Goal: Task Accomplishment & Management: Use online tool/utility

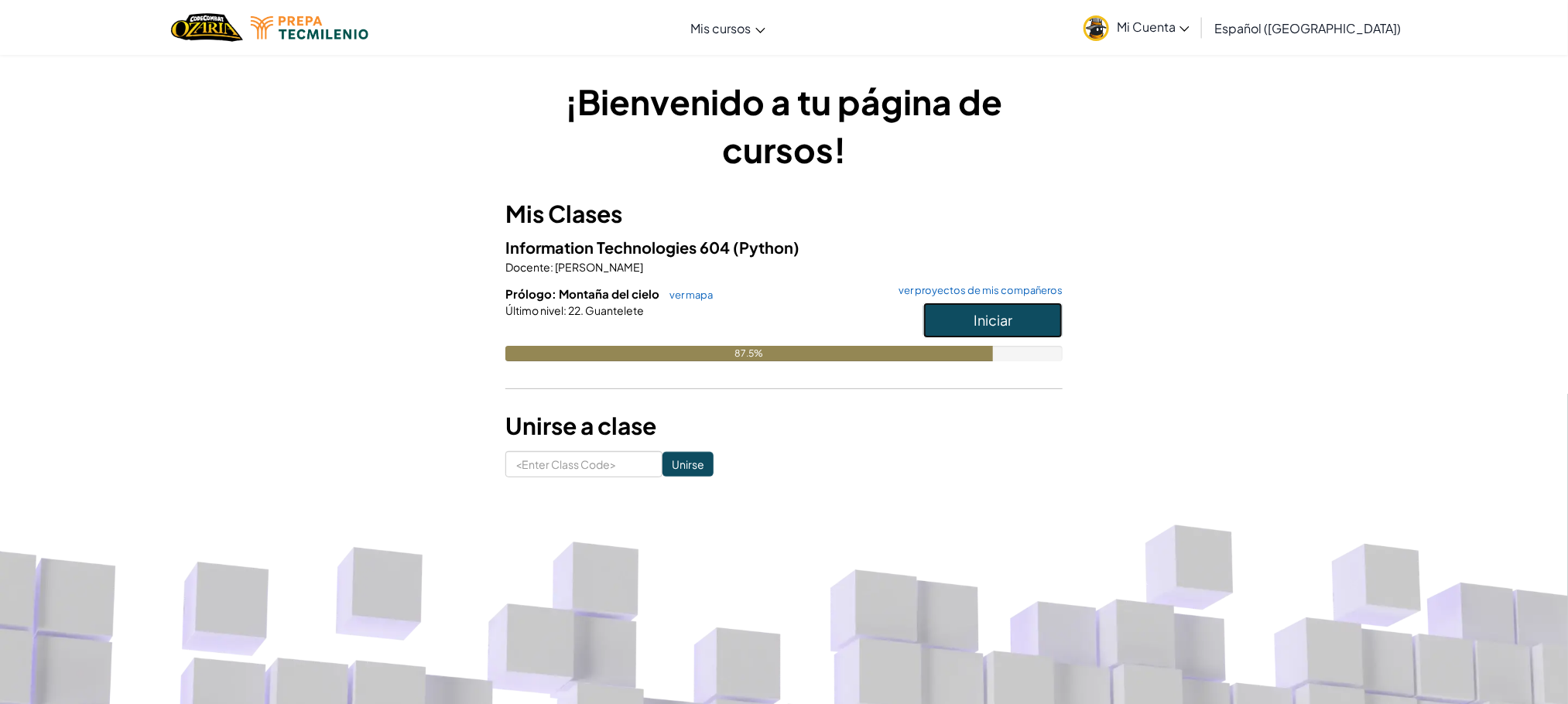
click at [1001, 305] on button "Iniciar" at bounding box center [992, 321] width 139 height 35
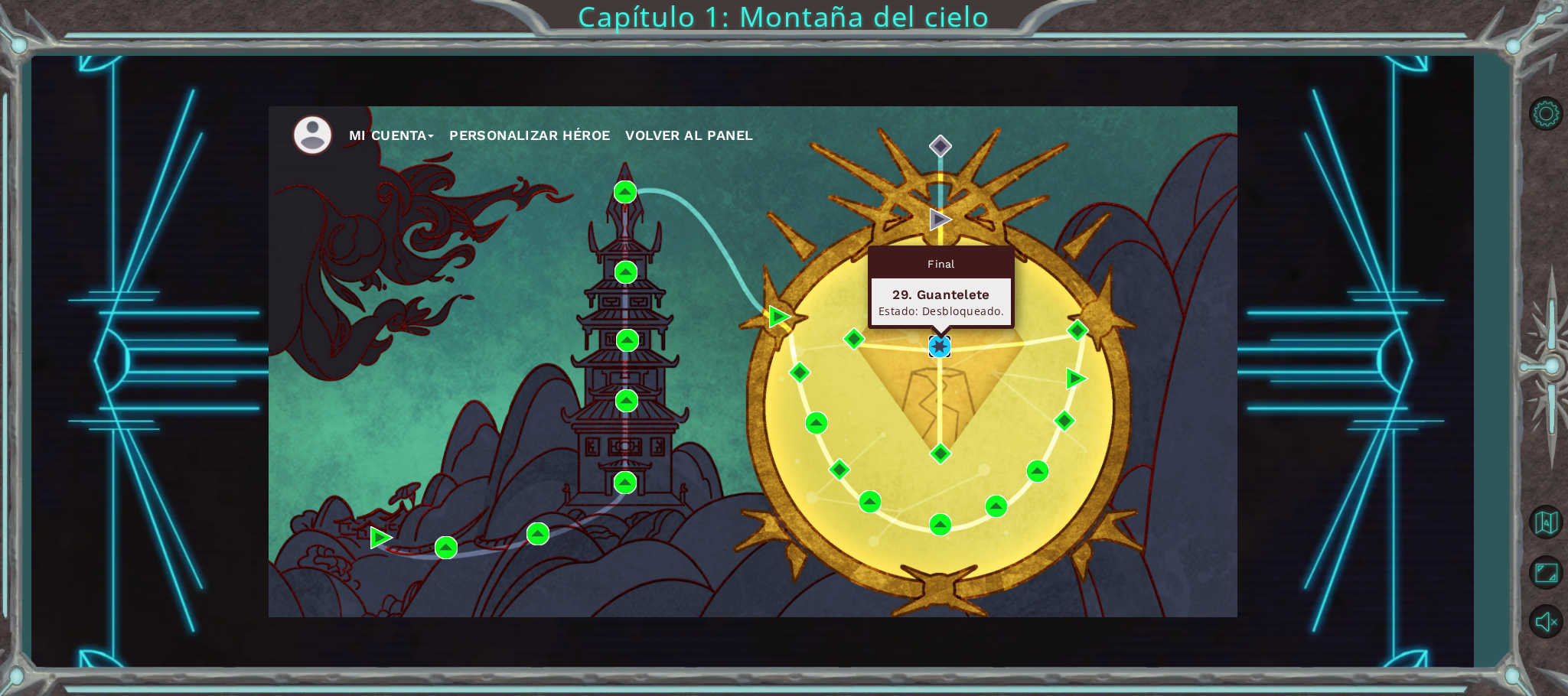
click at [942, 345] on img at bounding box center [939, 347] width 23 height 23
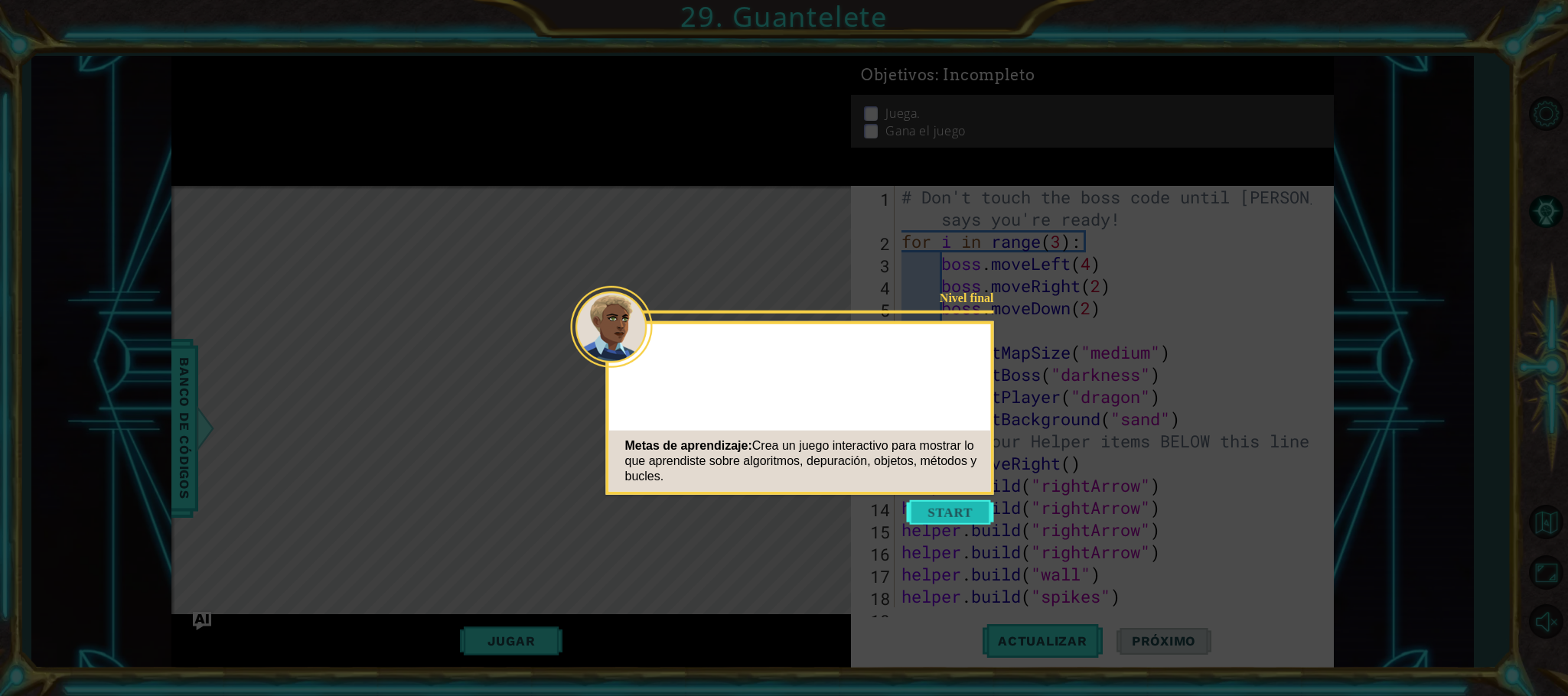
click at [916, 503] on button "Start" at bounding box center [950, 513] width 88 height 25
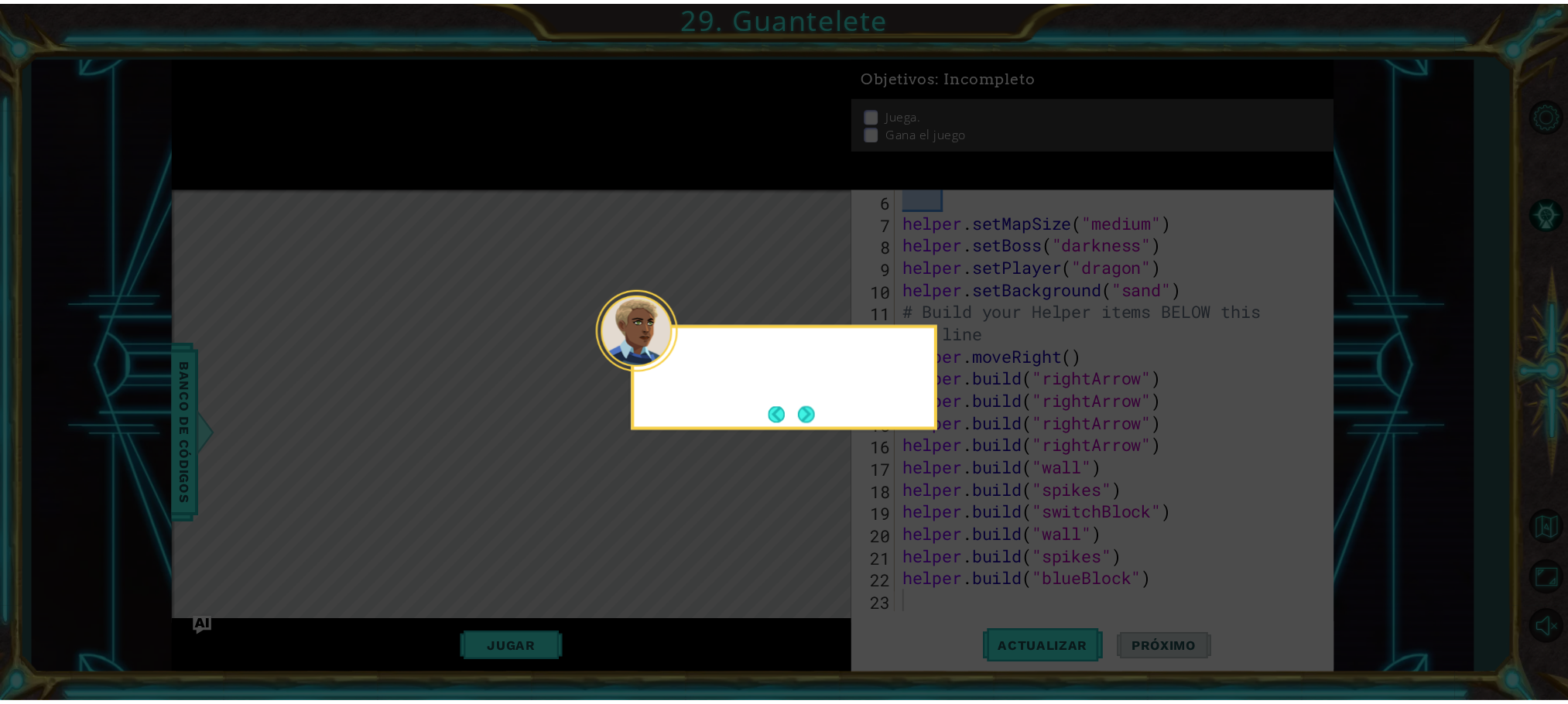
scroll to position [134, 0]
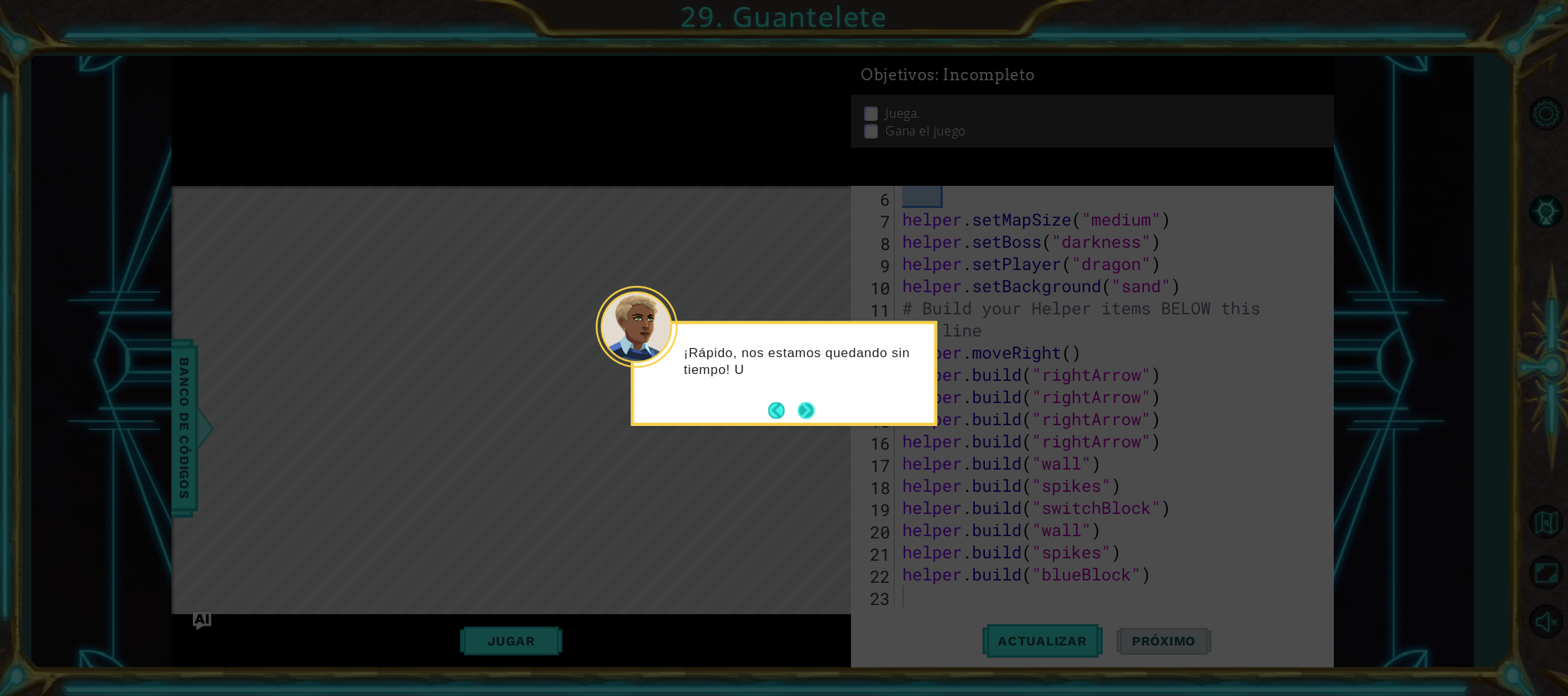
click at [806, 411] on button "Next" at bounding box center [806, 410] width 18 height 18
click at [806, 411] on button "Next" at bounding box center [806, 410] width 25 height 25
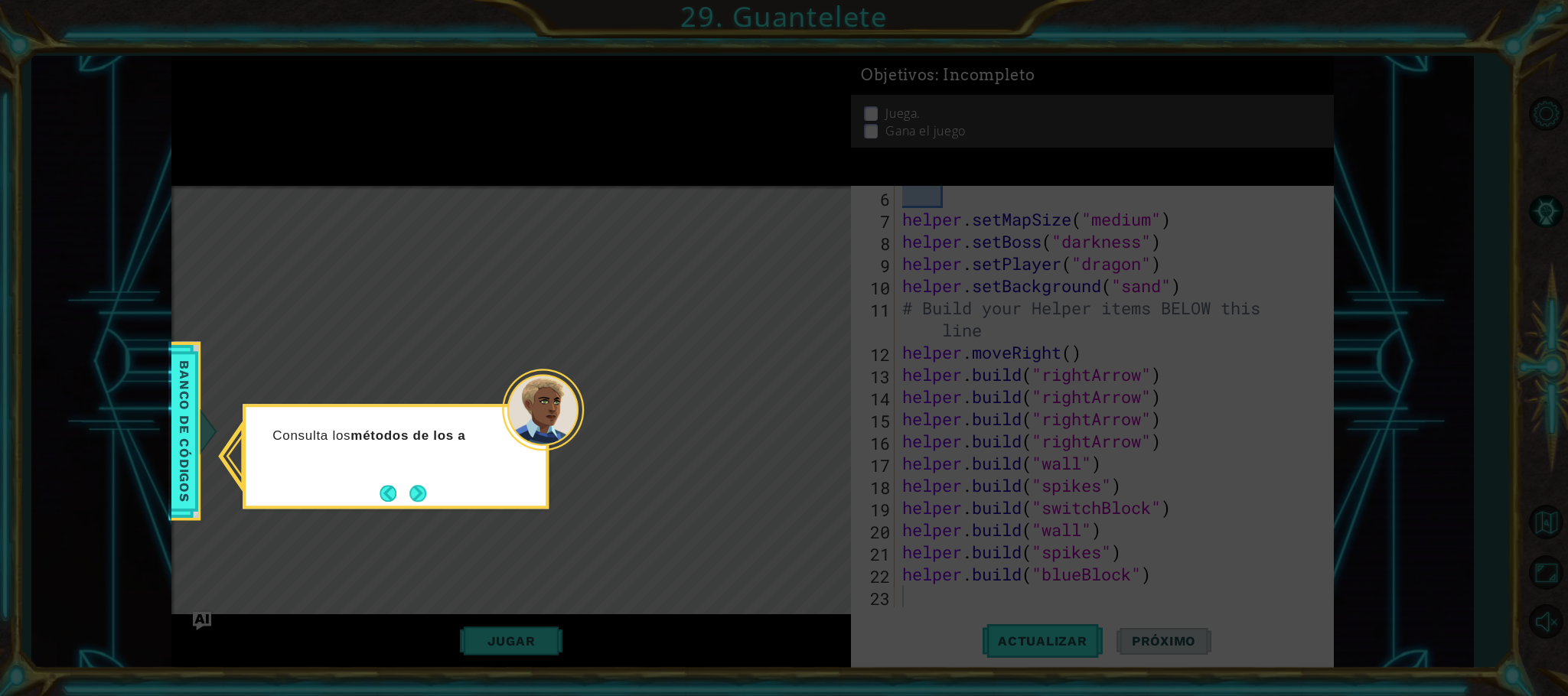
click at [426, 501] on button "Next" at bounding box center [418, 493] width 17 height 17
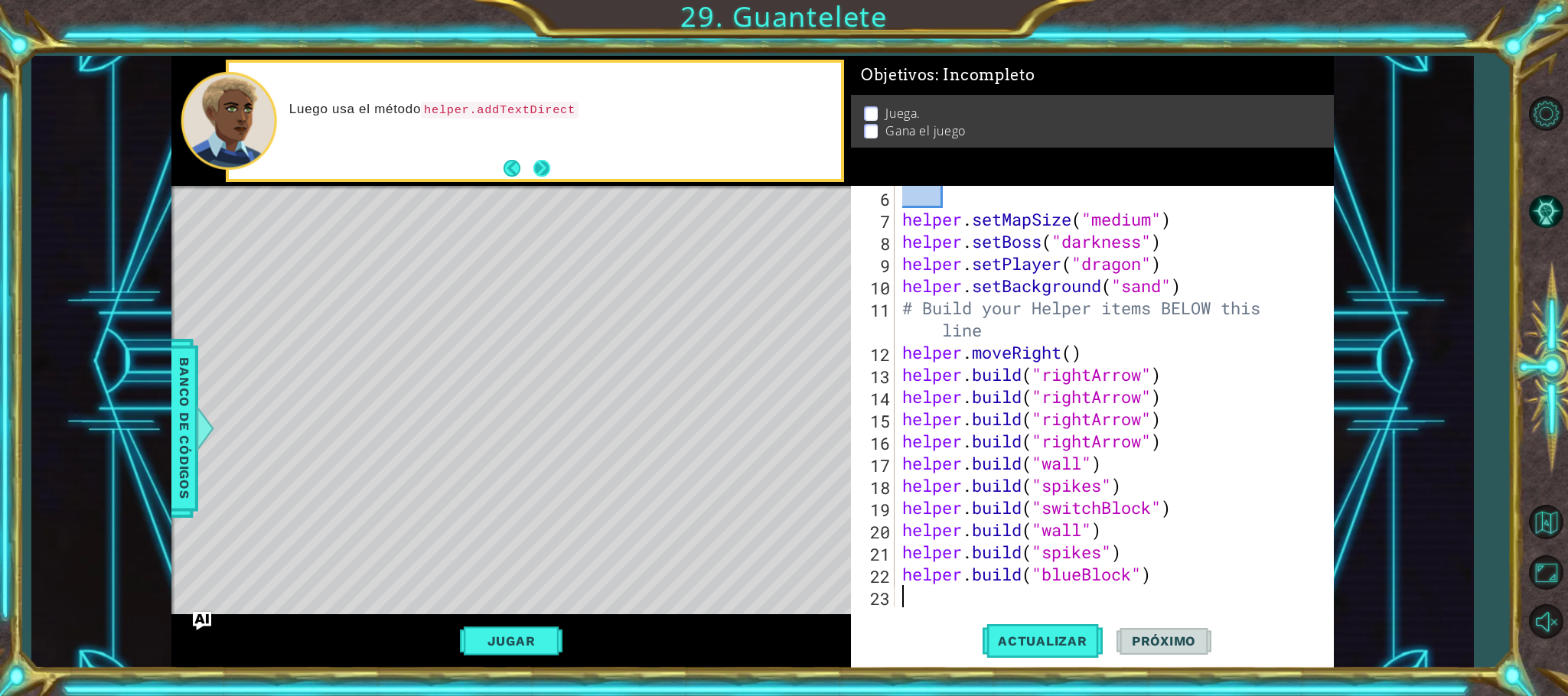
click at [545, 172] on button "Next" at bounding box center [542, 168] width 18 height 18
click at [549, 173] on button "Next" at bounding box center [542, 168] width 17 height 17
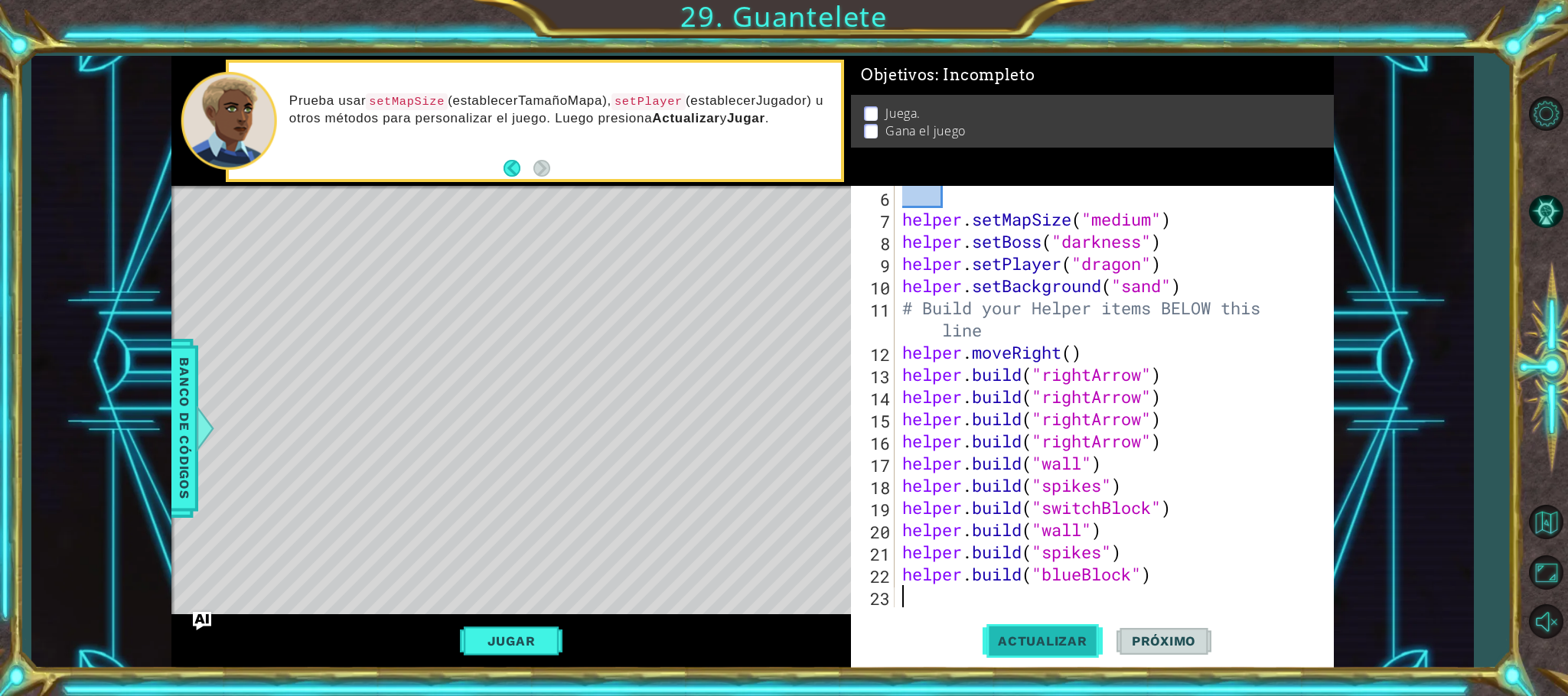
click at [1059, 627] on button "Actualizar" at bounding box center [1043, 642] width 120 height 48
click at [542, 634] on button "Jugar" at bounding box center [512, 642] width 103 height 29
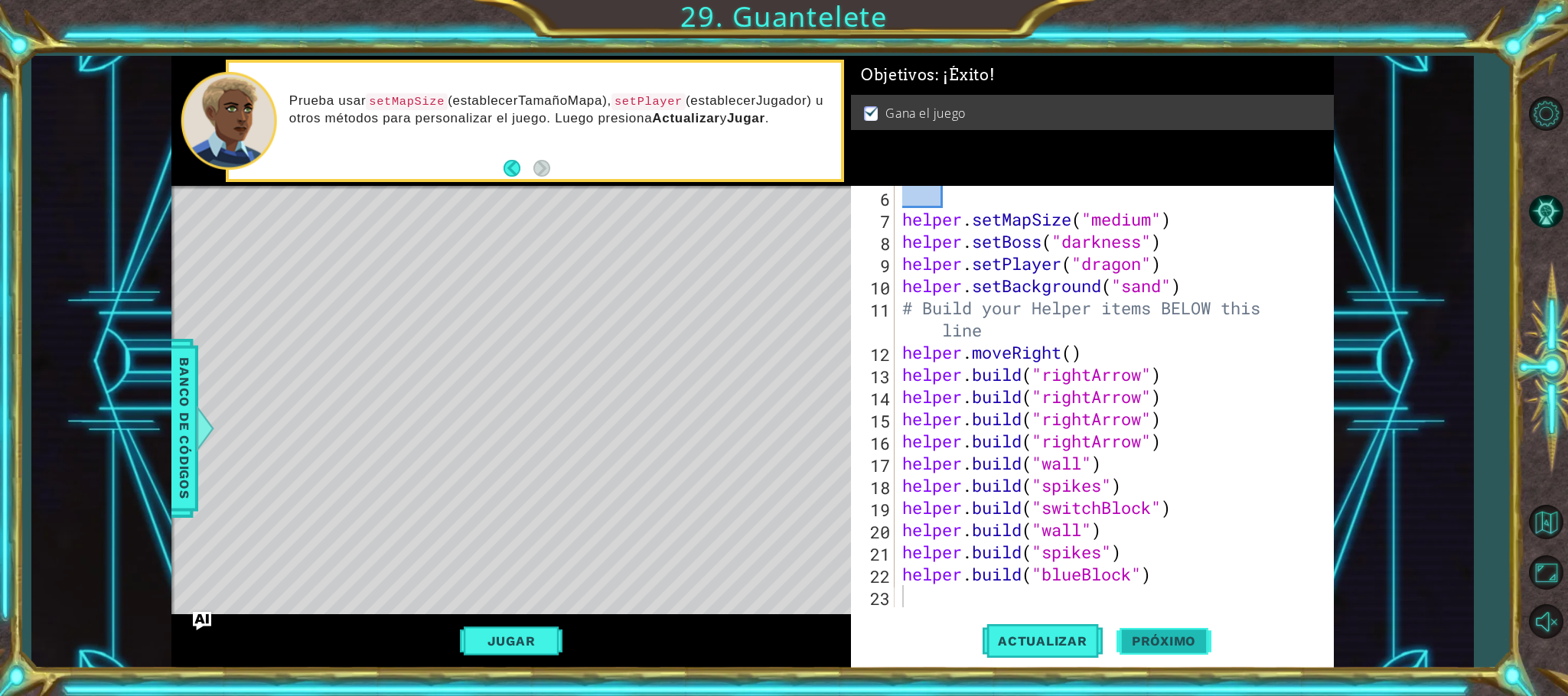
click at [1181, 642] on span "Próximo" at bounding box center [1163, 643] width 95 height 16
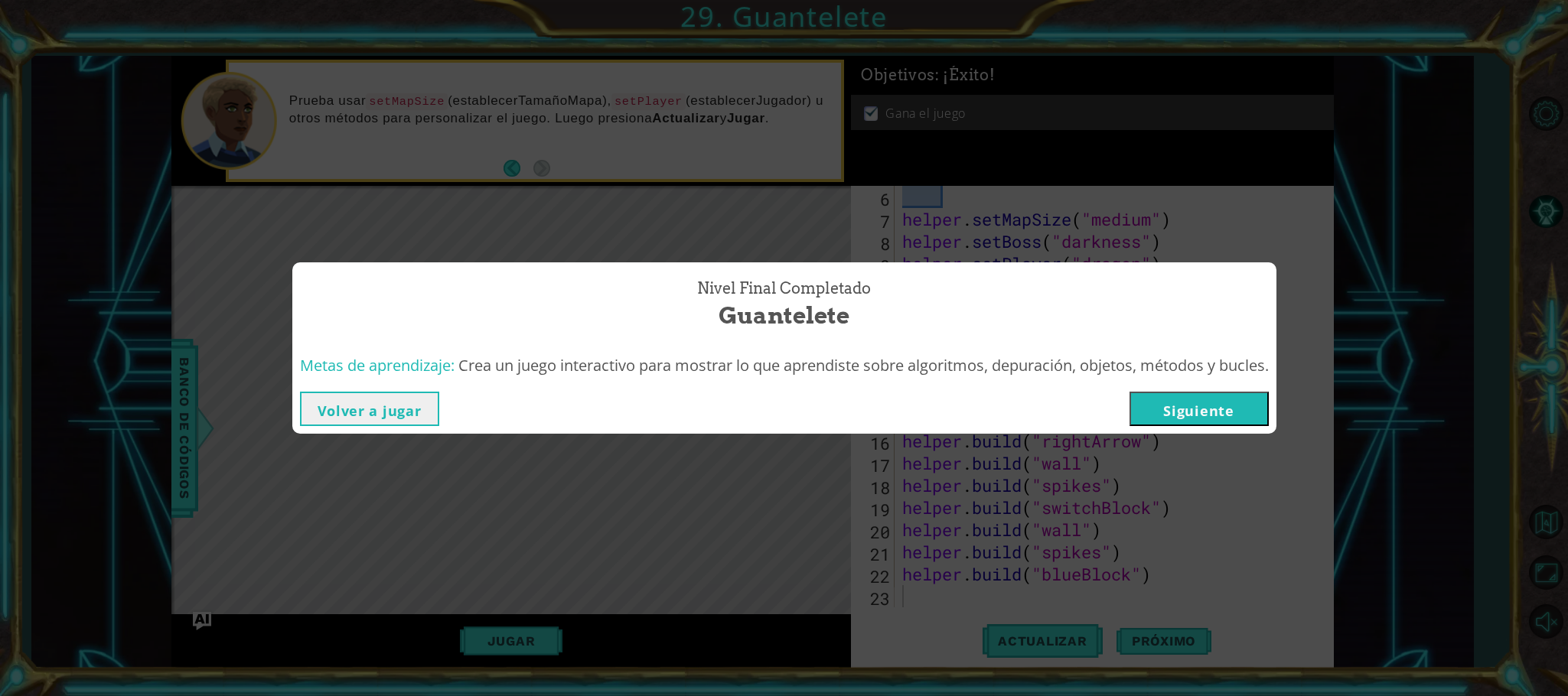
click at [1224, 420] on button "Siguiente" at bounding box center [1198, 408] width 139 height 34
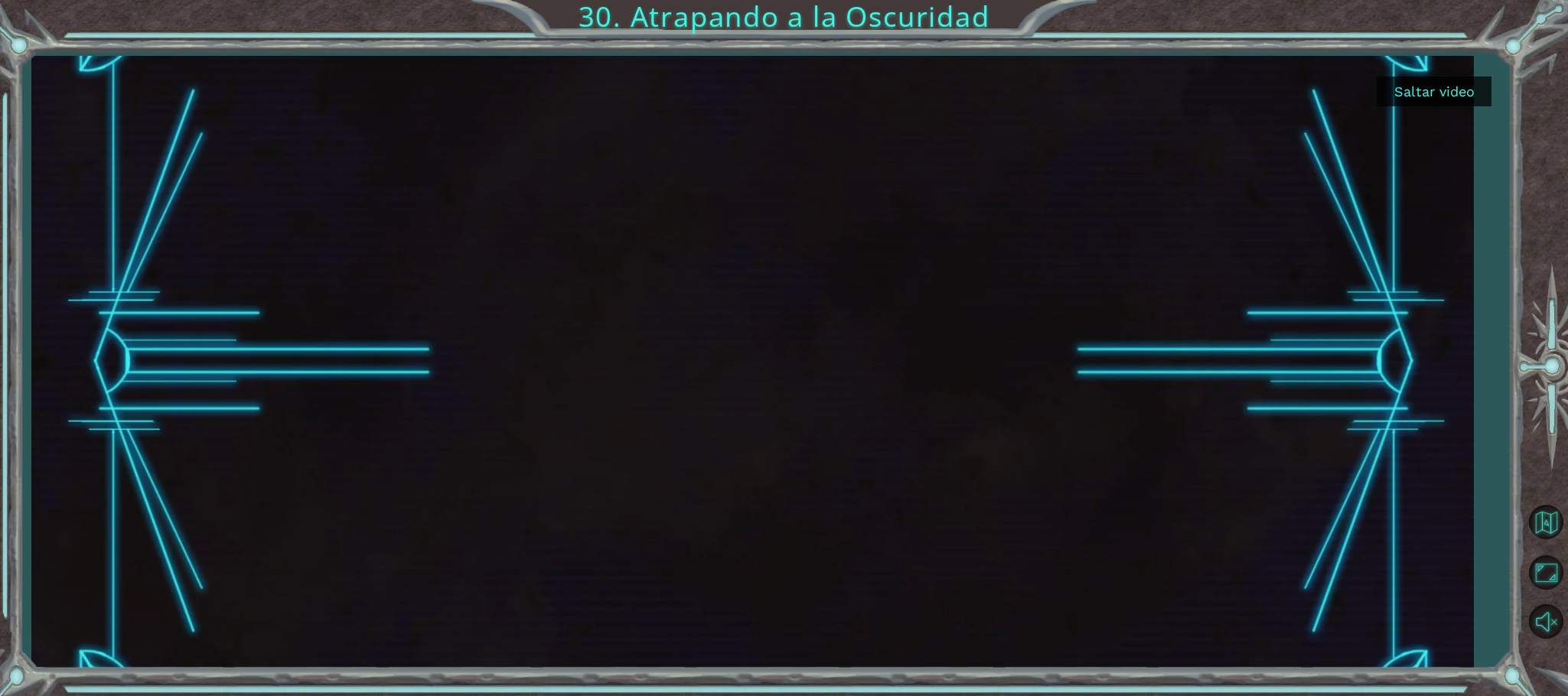
click at [1397, 86] on button "Saltar video" at bounding box center [1433, 91] width 115 height 29
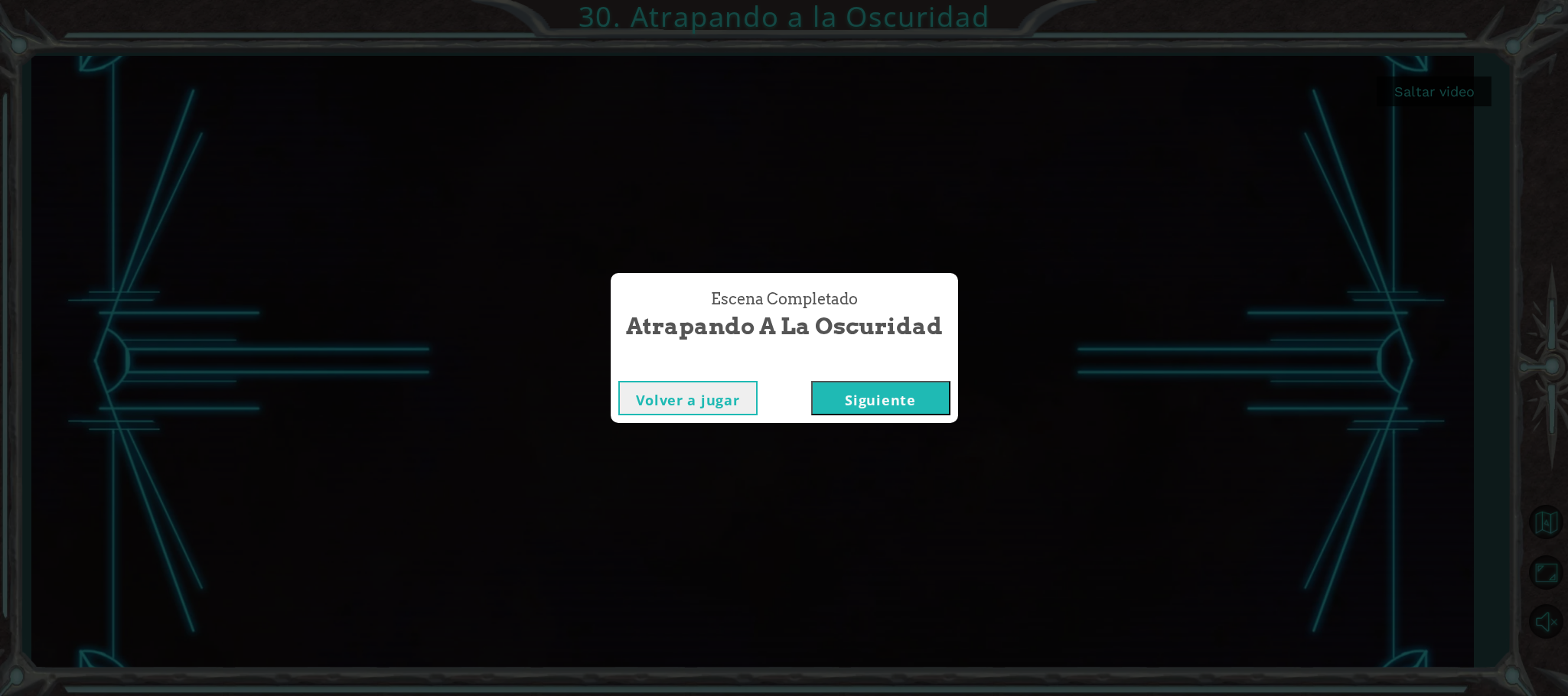
click at [899, 390] on button "Siguiente" at bounding box center [880, 397] width 139 height 34
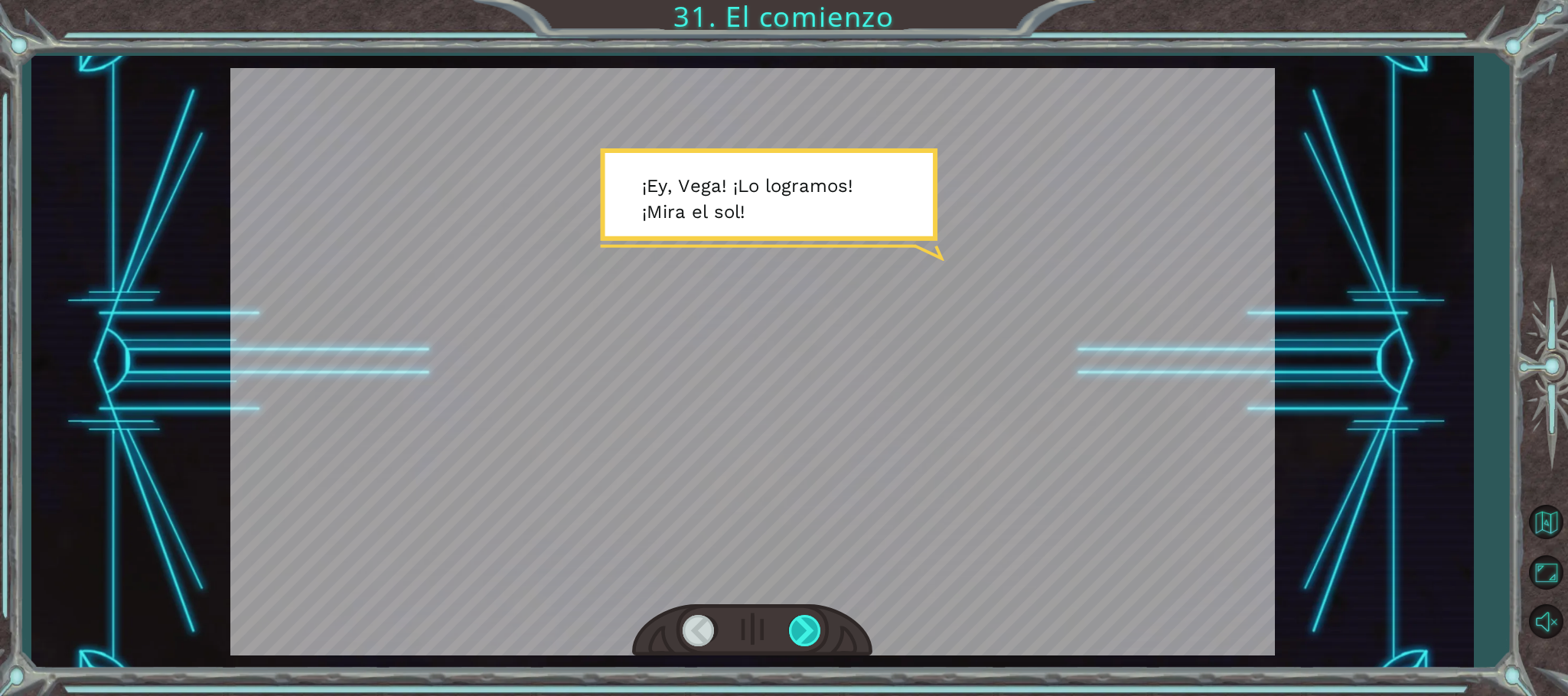
click at [811, 620] on div at bounding box center [806, 631] width 34 height 31
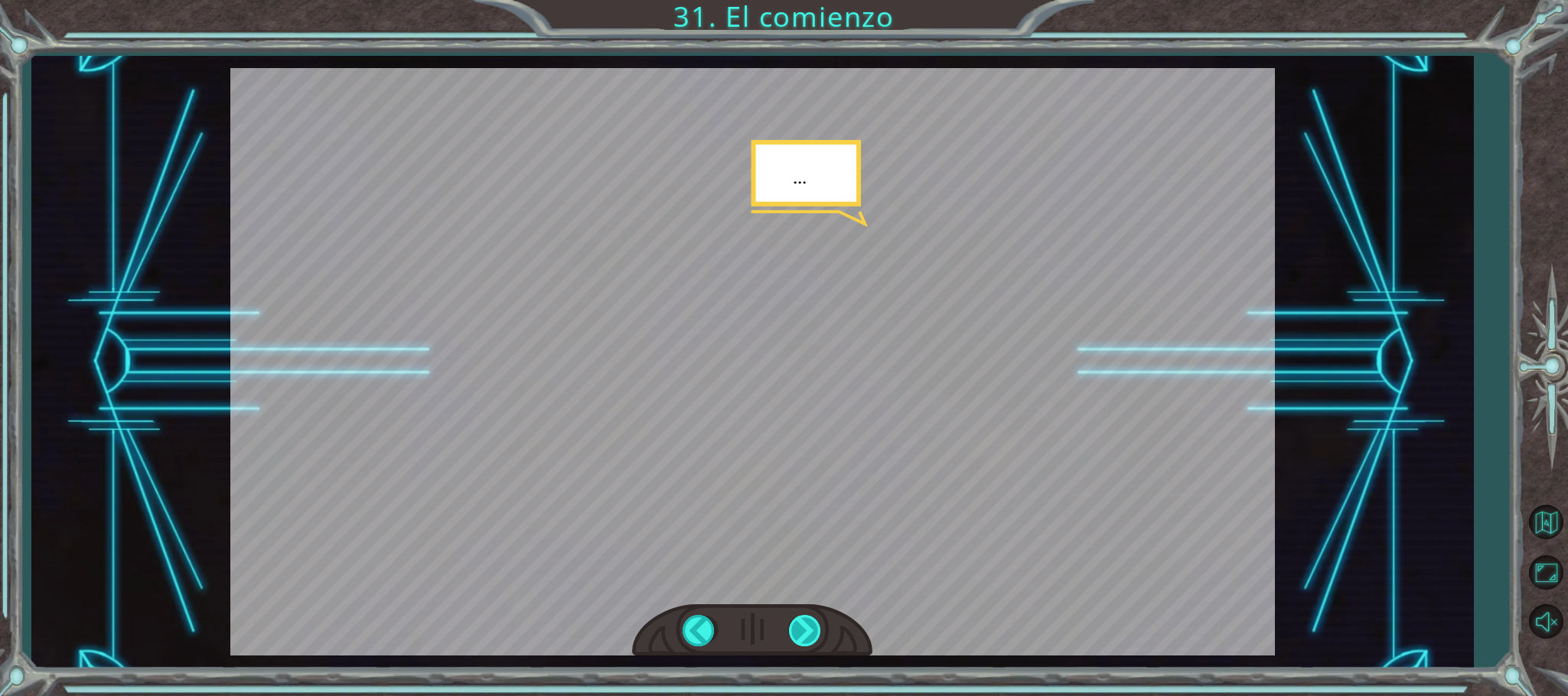
click at [813, 620] on div at bounding box center [806, 631] width 34 height 31
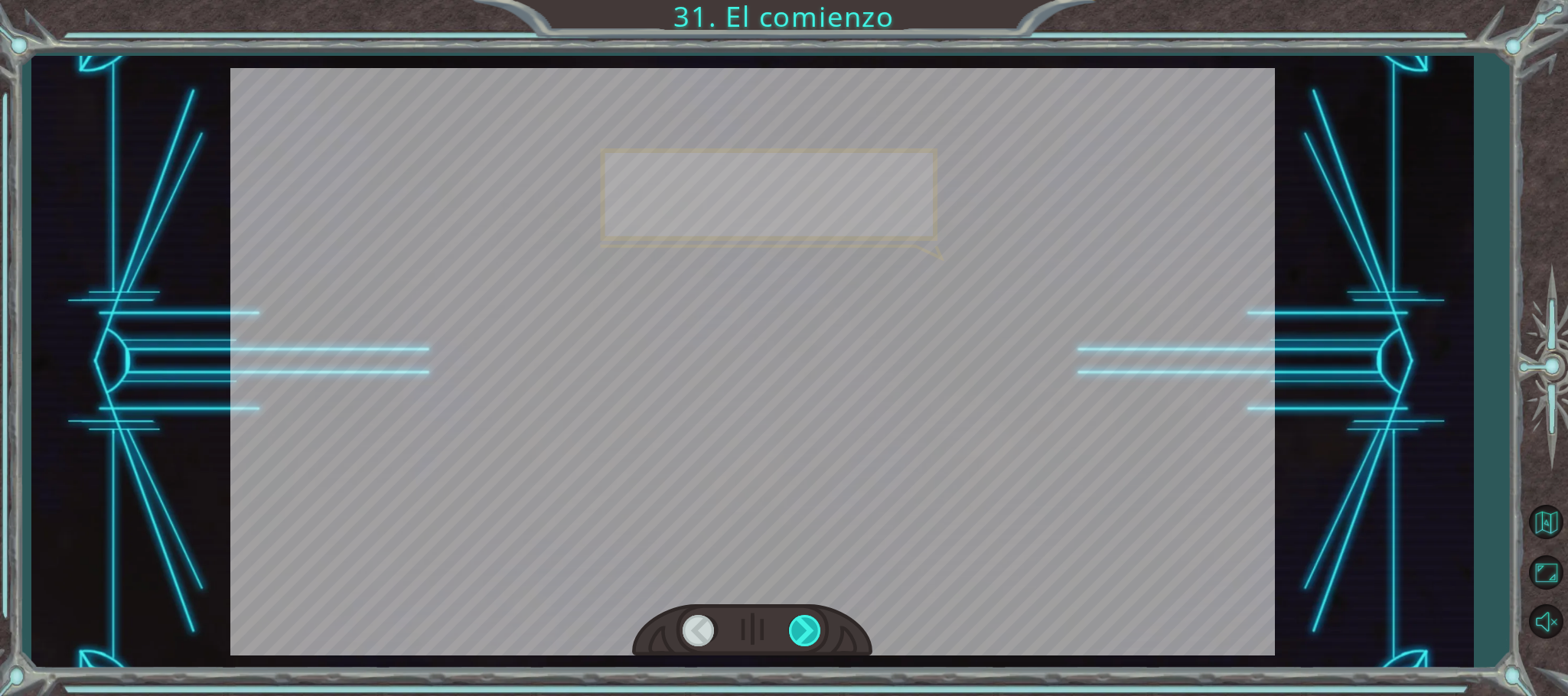
click at [813, 620] on div at bounding box center [806, 631] width 34 height 31
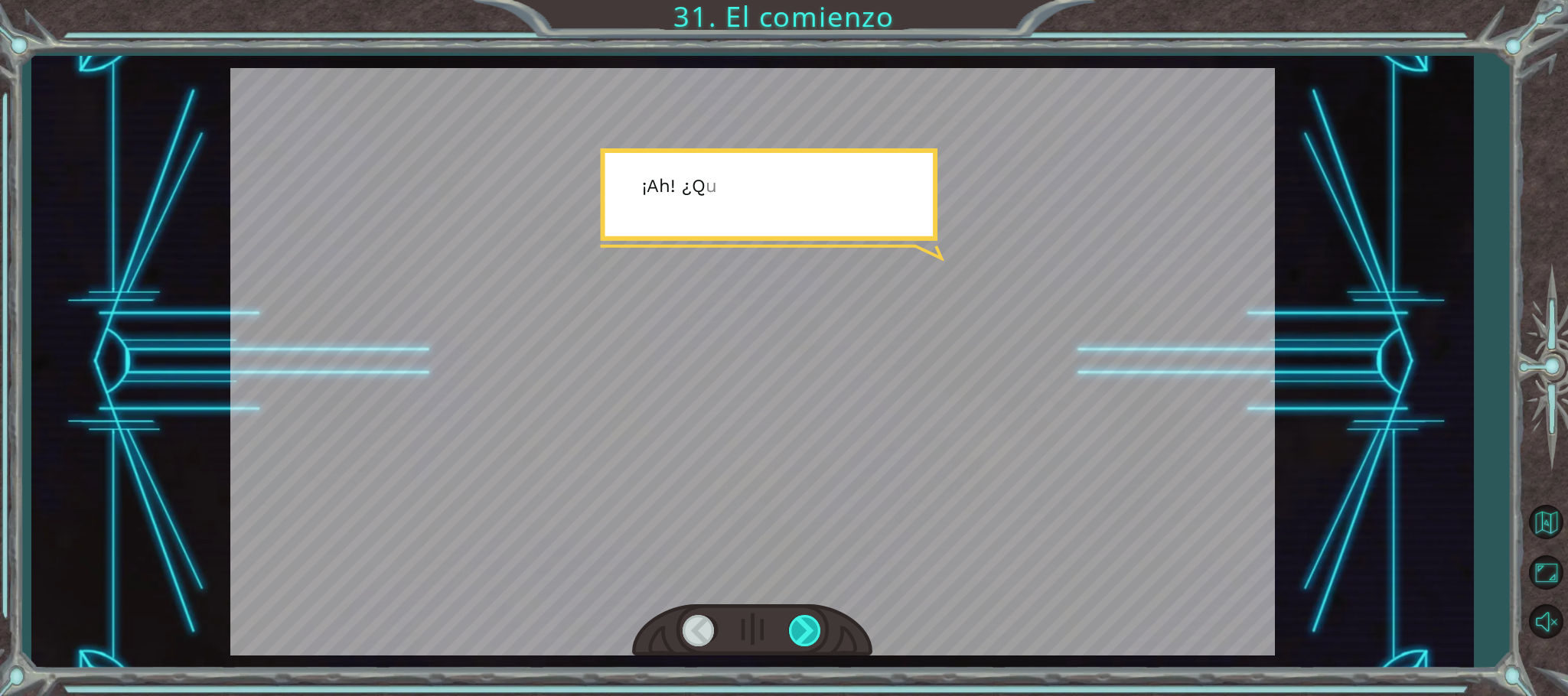
click at [813, 620] on div at bounding box center [806, 631] width 34 height 31
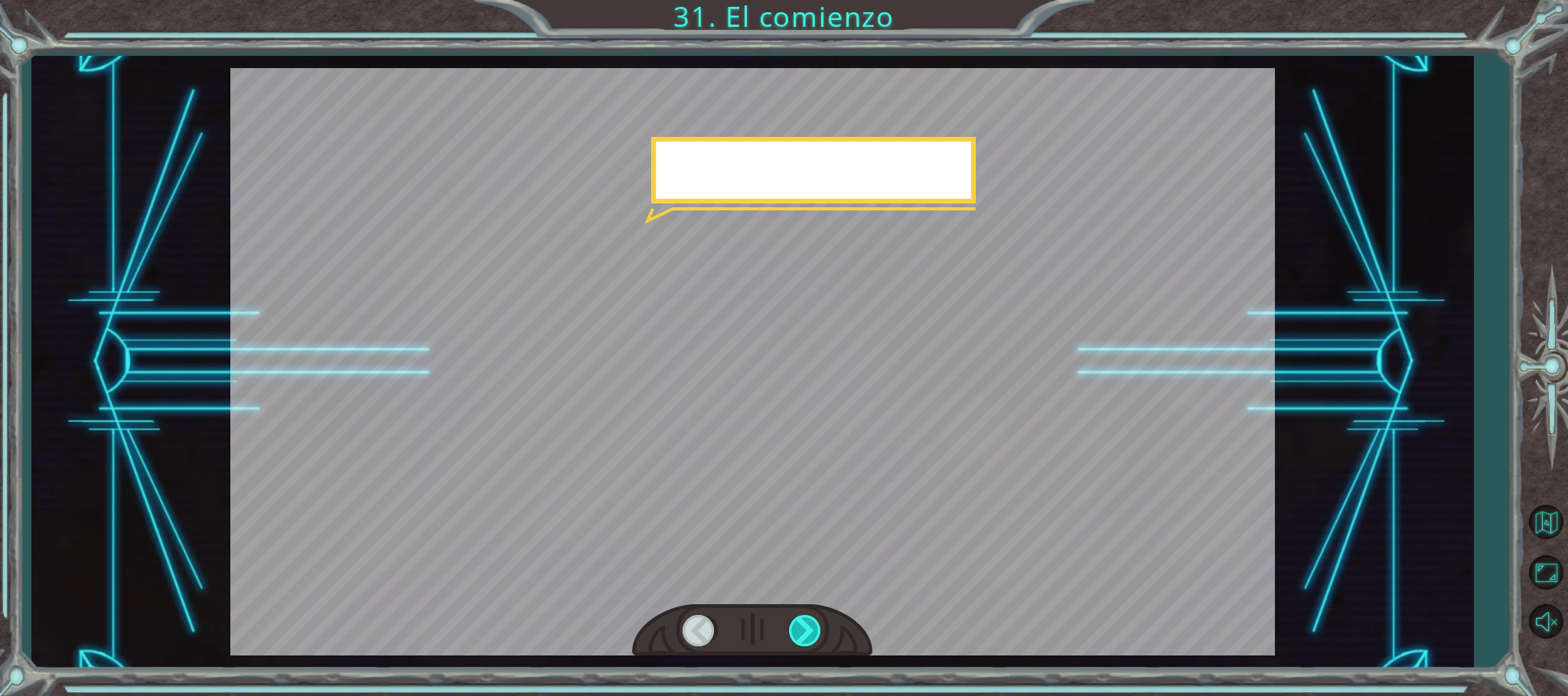
click at [813, 620] on div at bounding box center [806, 631] width 34 height 31
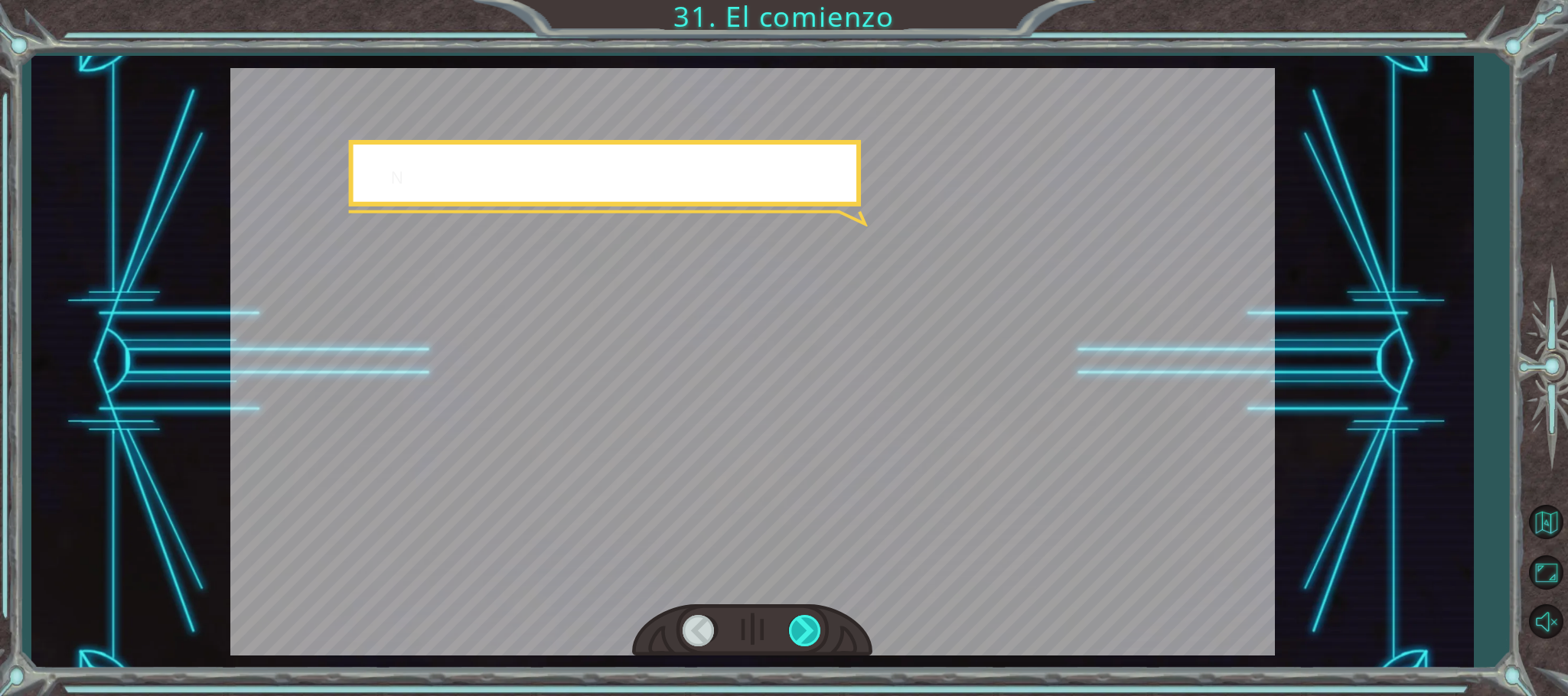
click at [813, 620] on div at bounding box center [806, 631] width 34 height 31
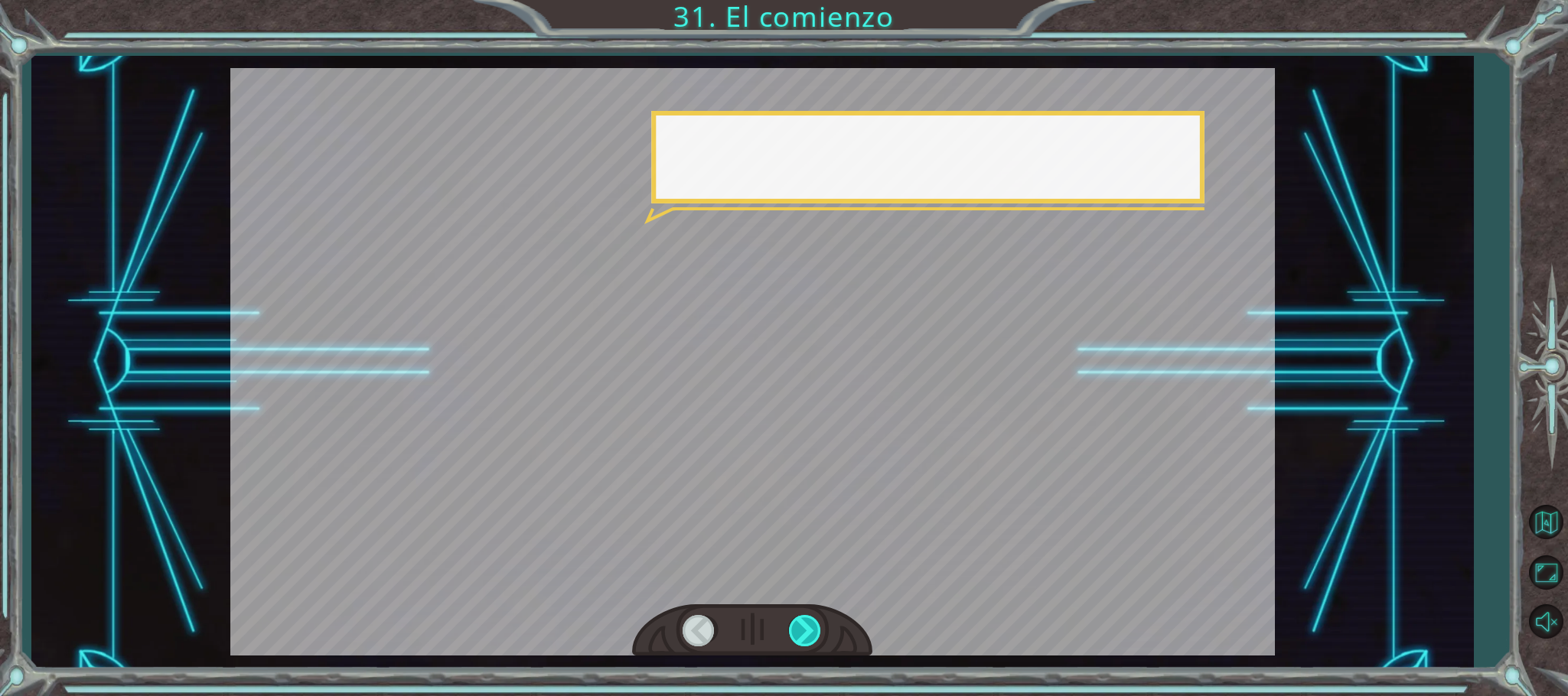
click at [813, 620] on div at bounding box center [806, 631] width 34 height 31
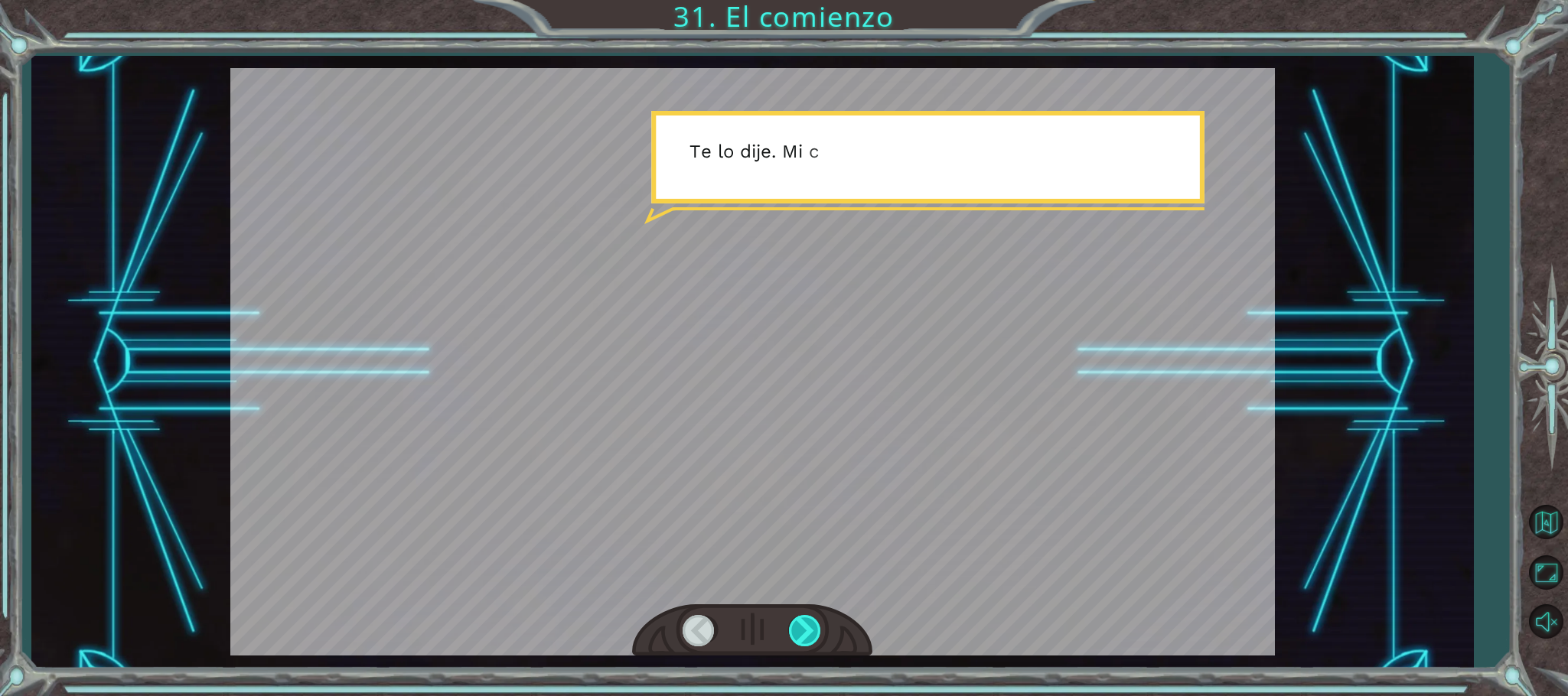
click at [813, 620] on div at bounding box center [806, 631] width 34 height 31
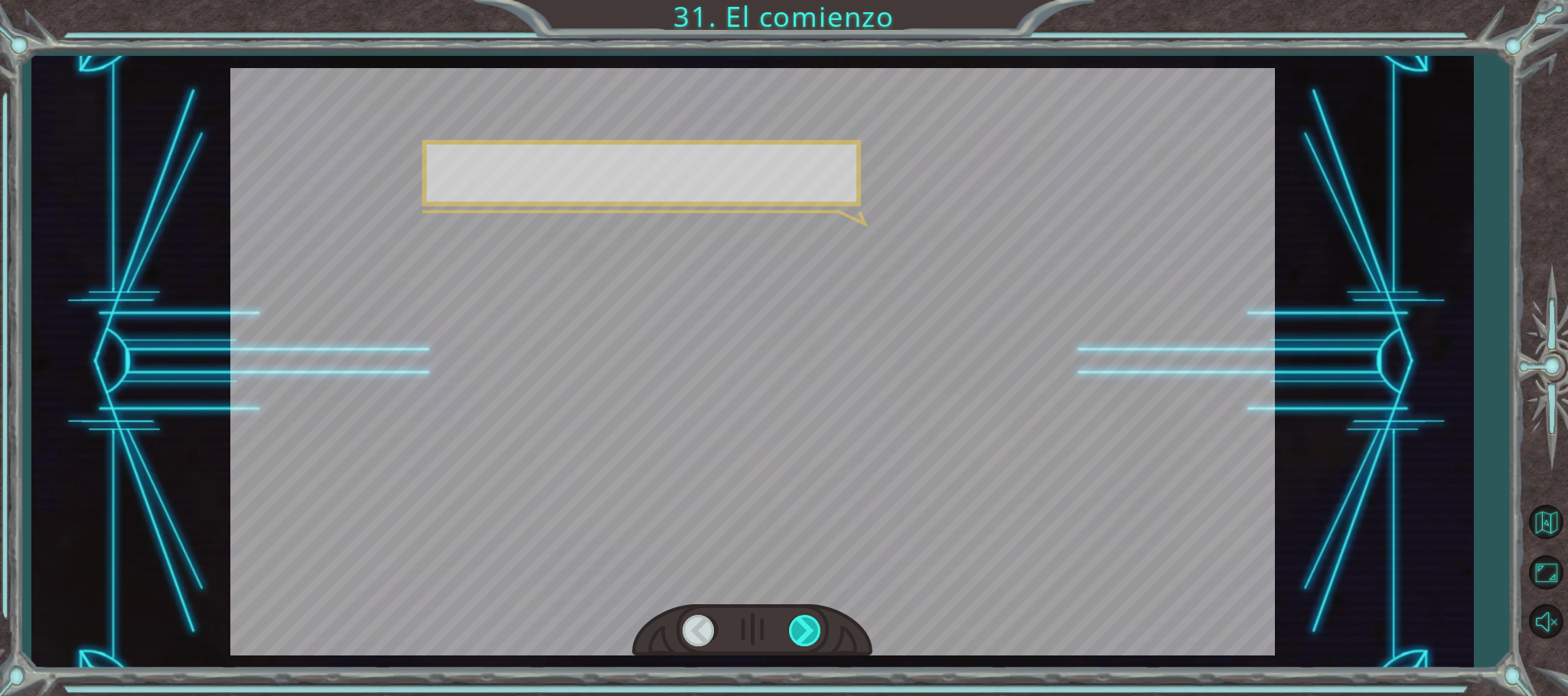
click at [813, 620] on div at bounding box center [806, 631] width 34 height 31
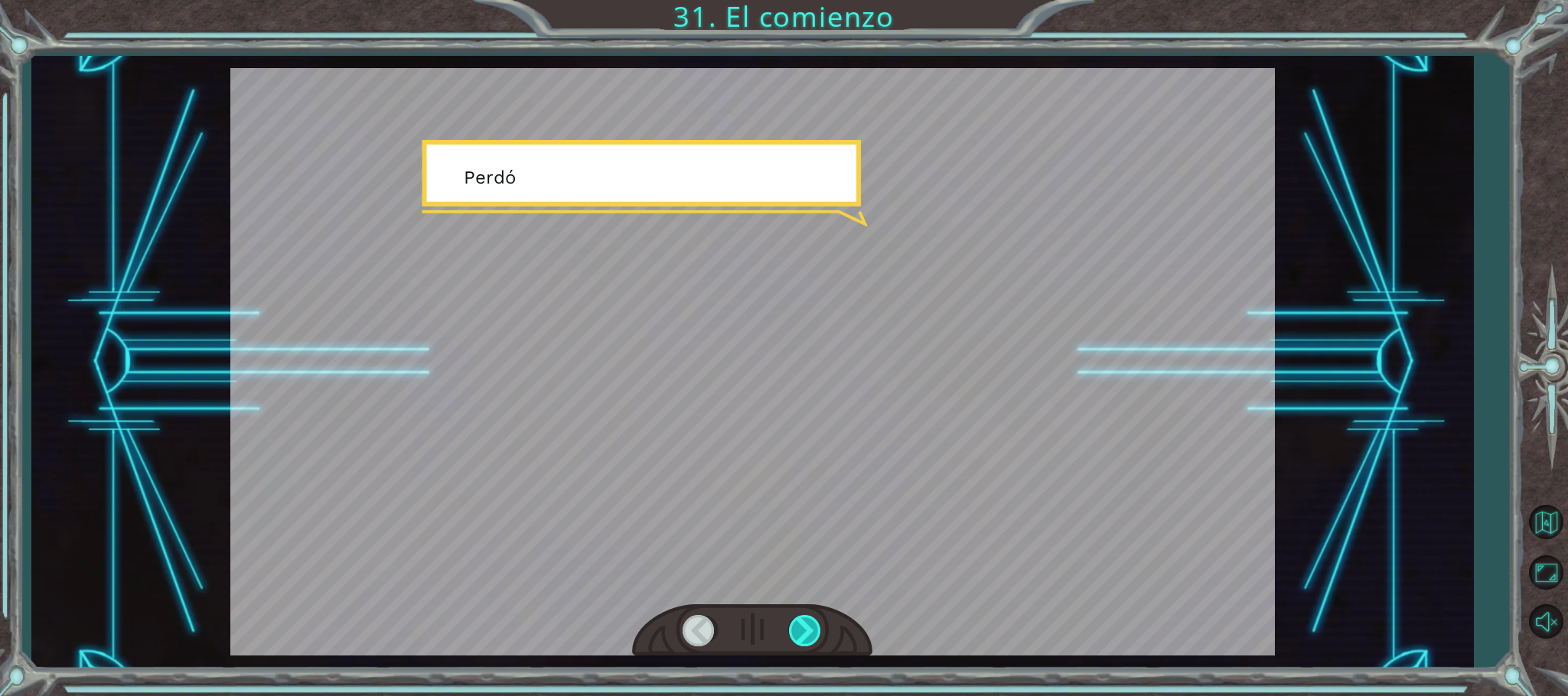
click at [813, 620] on div at bounding box center [806, 631] width 34 height 31
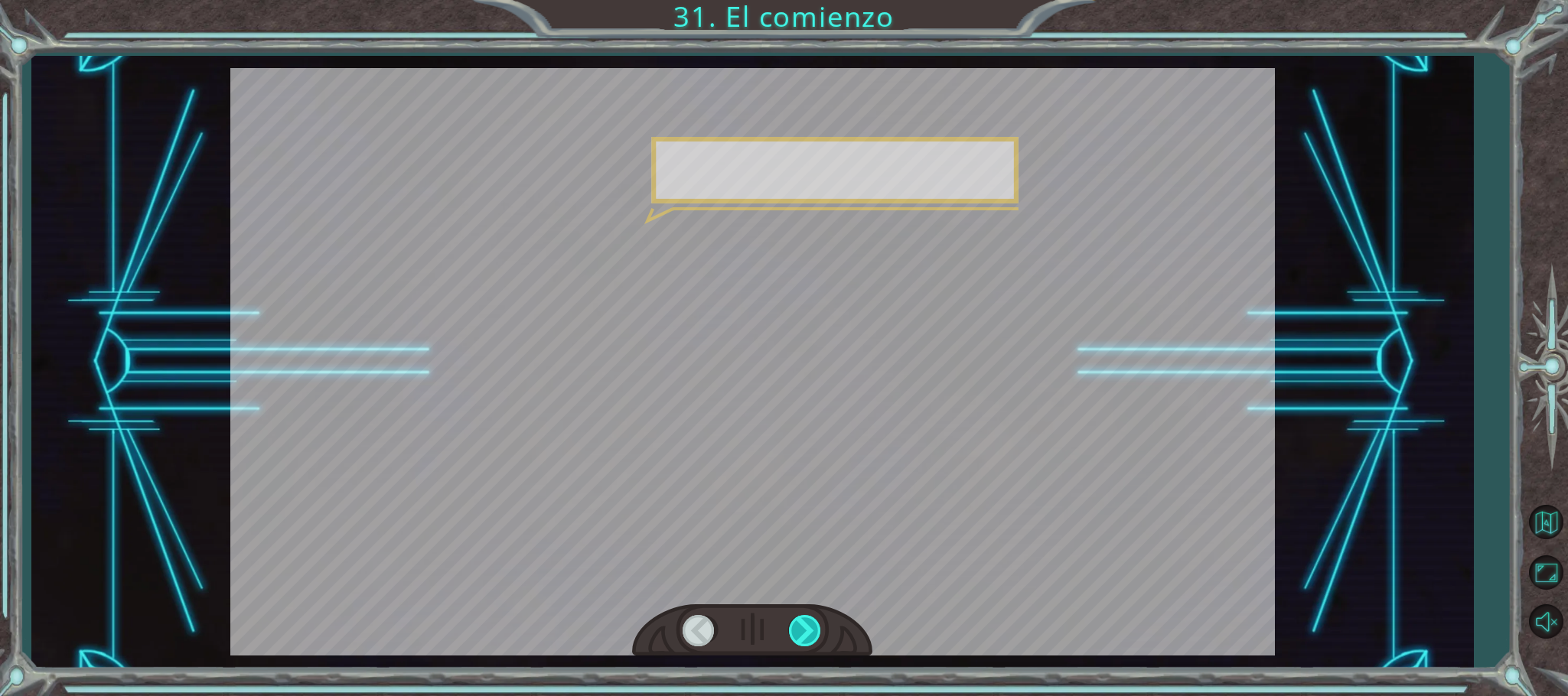
click at [813, 620] on div at bounding box center [806, 631] width 34 height 31
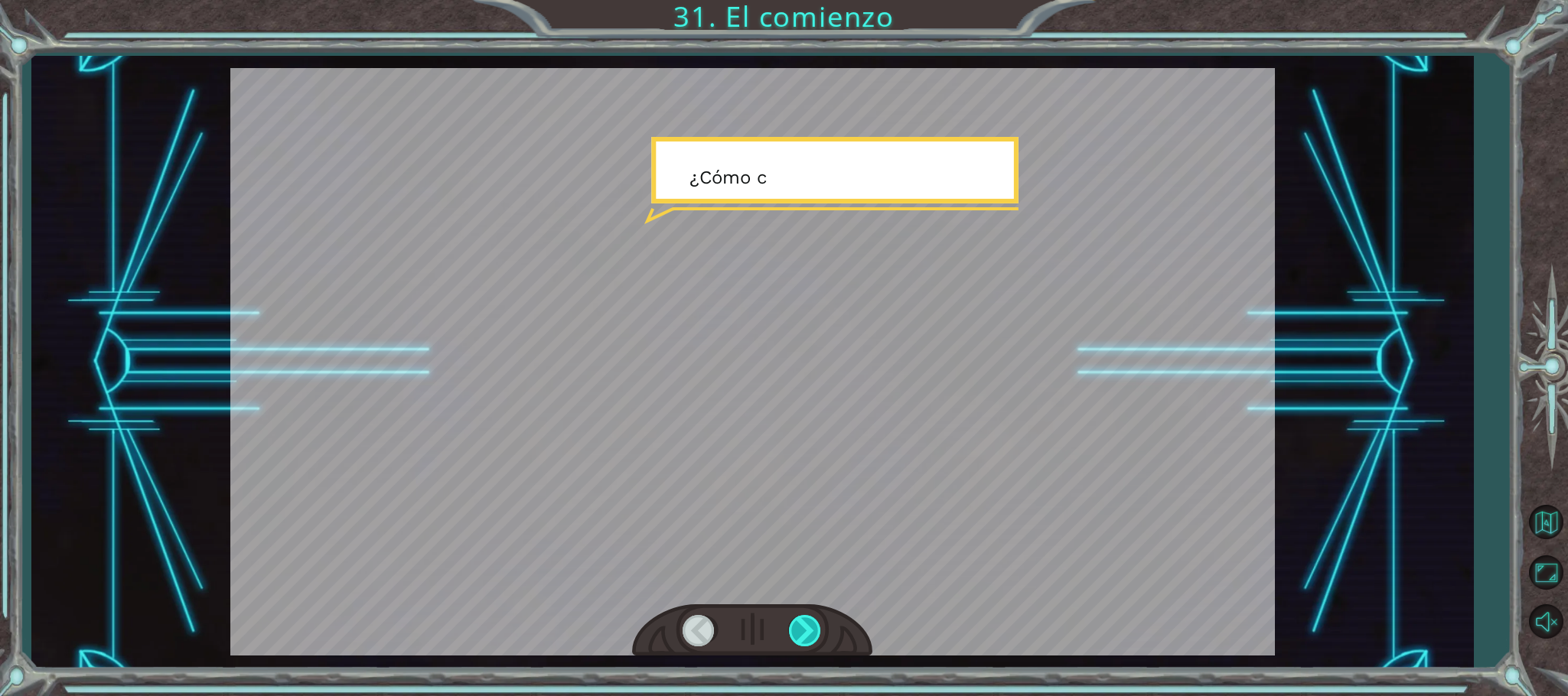
click at [813, 620] on div at bounding box center [806, 631] width 34 height 31
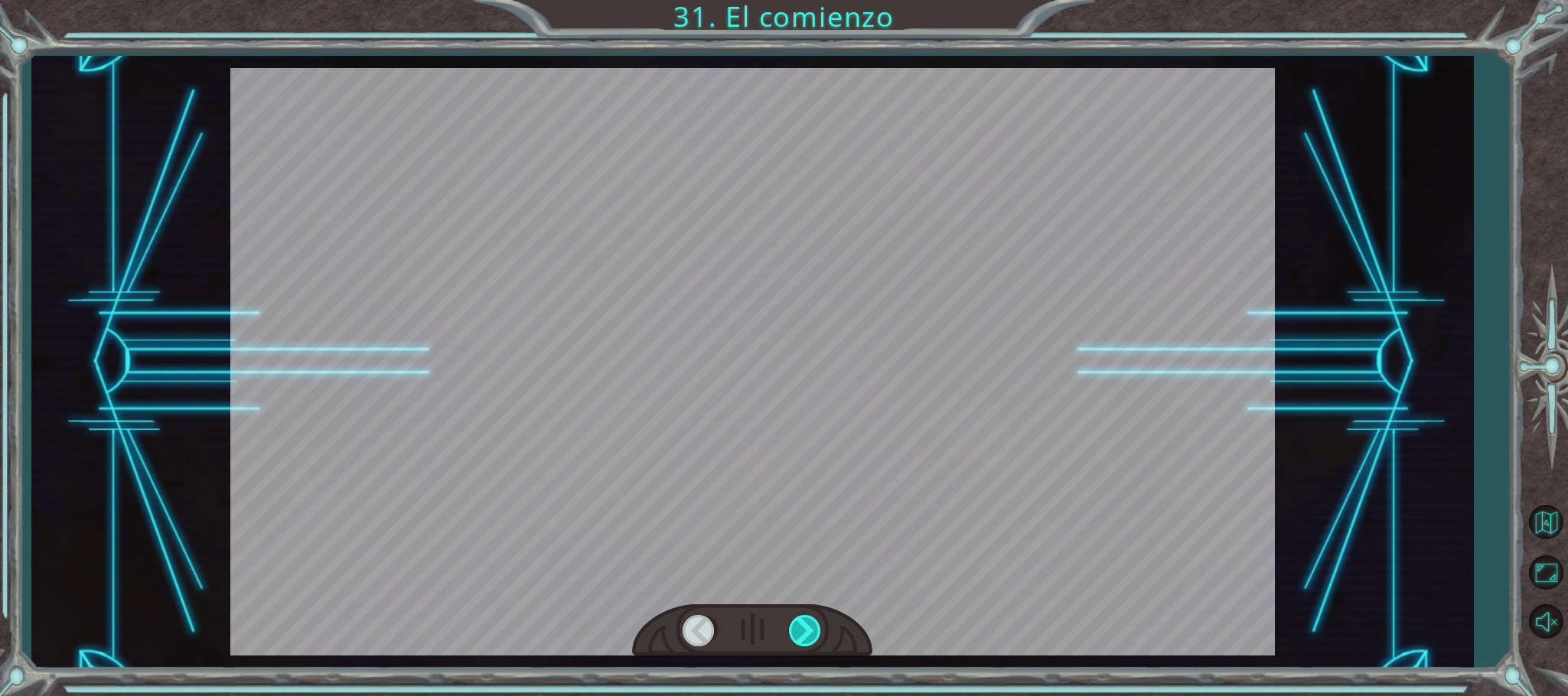
click at [799, 642] on div at bounding box center [806, 631] width 34 height 31
click at [807, 600] on div at bounding box center [753, 362] width 1045 height 588
click at [804, 639] on div at bounding box center [806, 631] width 34 height 31
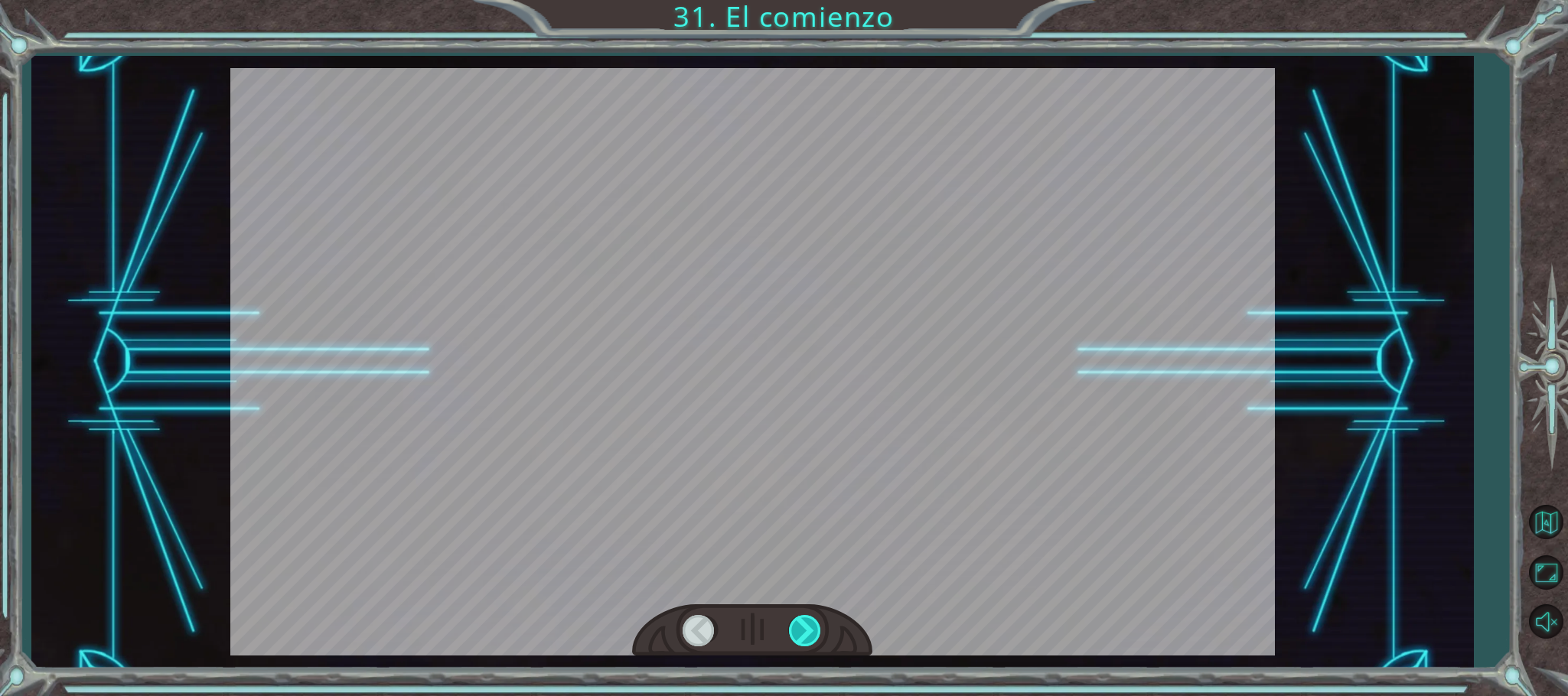
click at [799, 630] on div at bounding box center [806, 631] width 34 height 31
click at [1173, 402] on div at bounding box center [753, 362] width 1045 height 588
click at [1548, 524] on button "Volver al mapa" at bounding box center [1546, 522] width 44 height 44
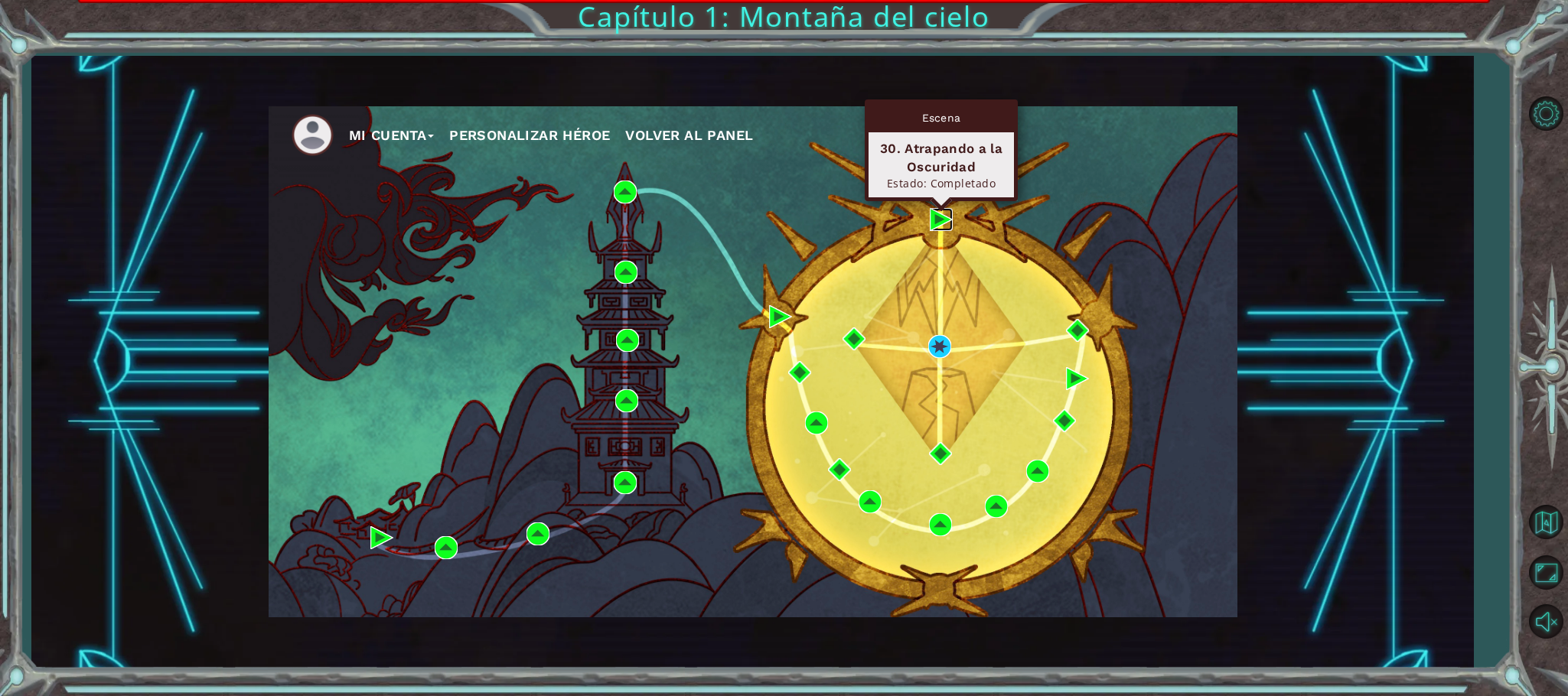
click at [941, 218] on img at bounding box center [941, 219] width 23 height 23
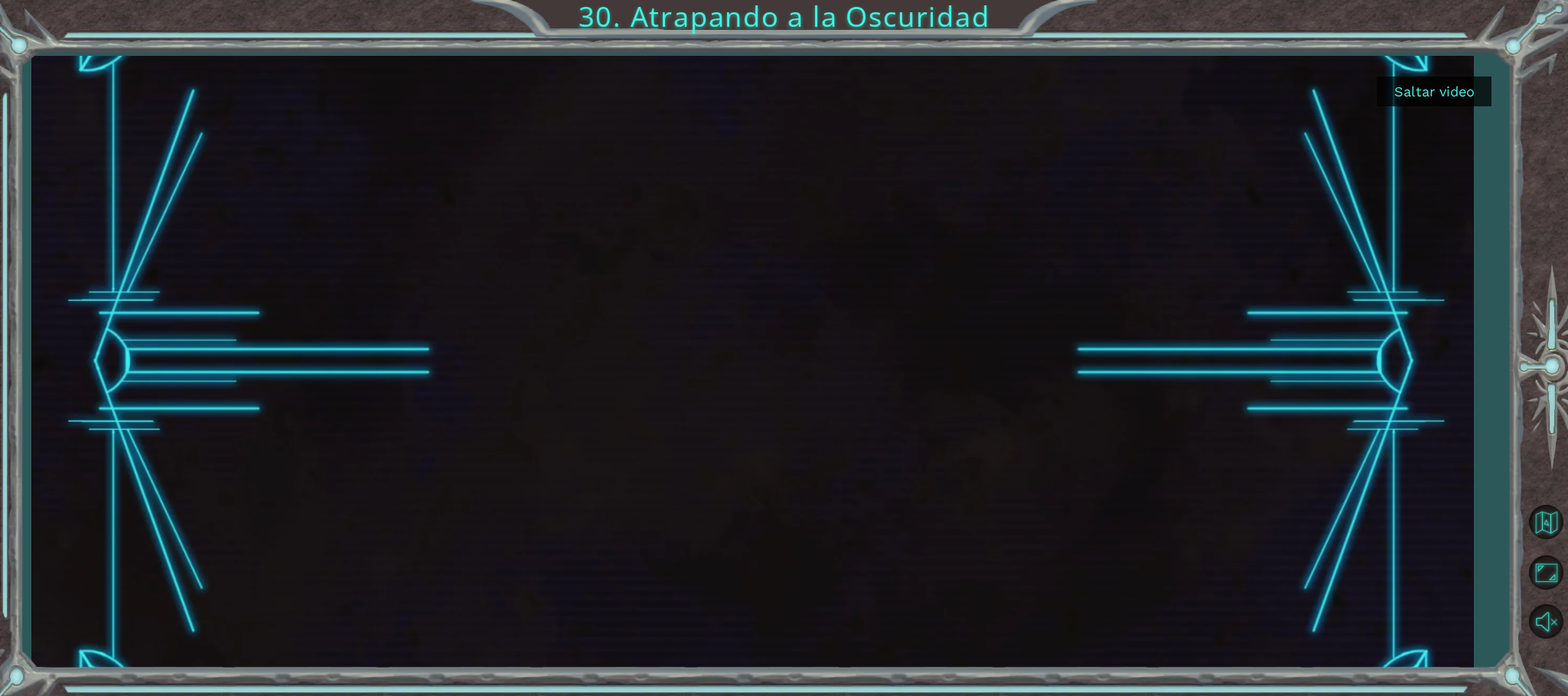
click at [1439, 99] on button "Saltar video" at bounding box center [1433, 91] width 115 height 29
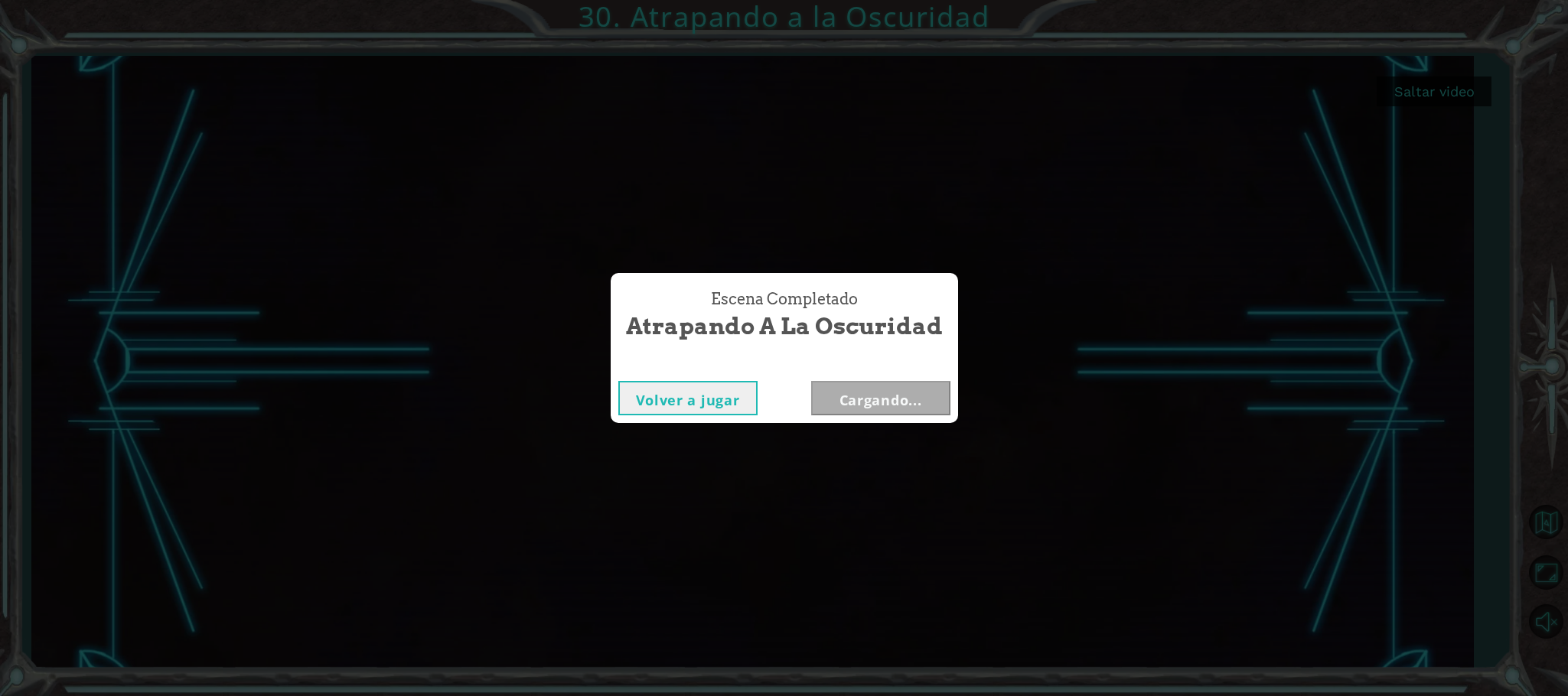
click at [1433, 97] on div "Escena Completado Atrapando a la Oscuridad Volver a jugar Cargando..." at bounding box center [784, 348] width 1568 height 696
click at [903, 404] on button "Siguiente" at bounding box center [880, 397] width 139 height 34
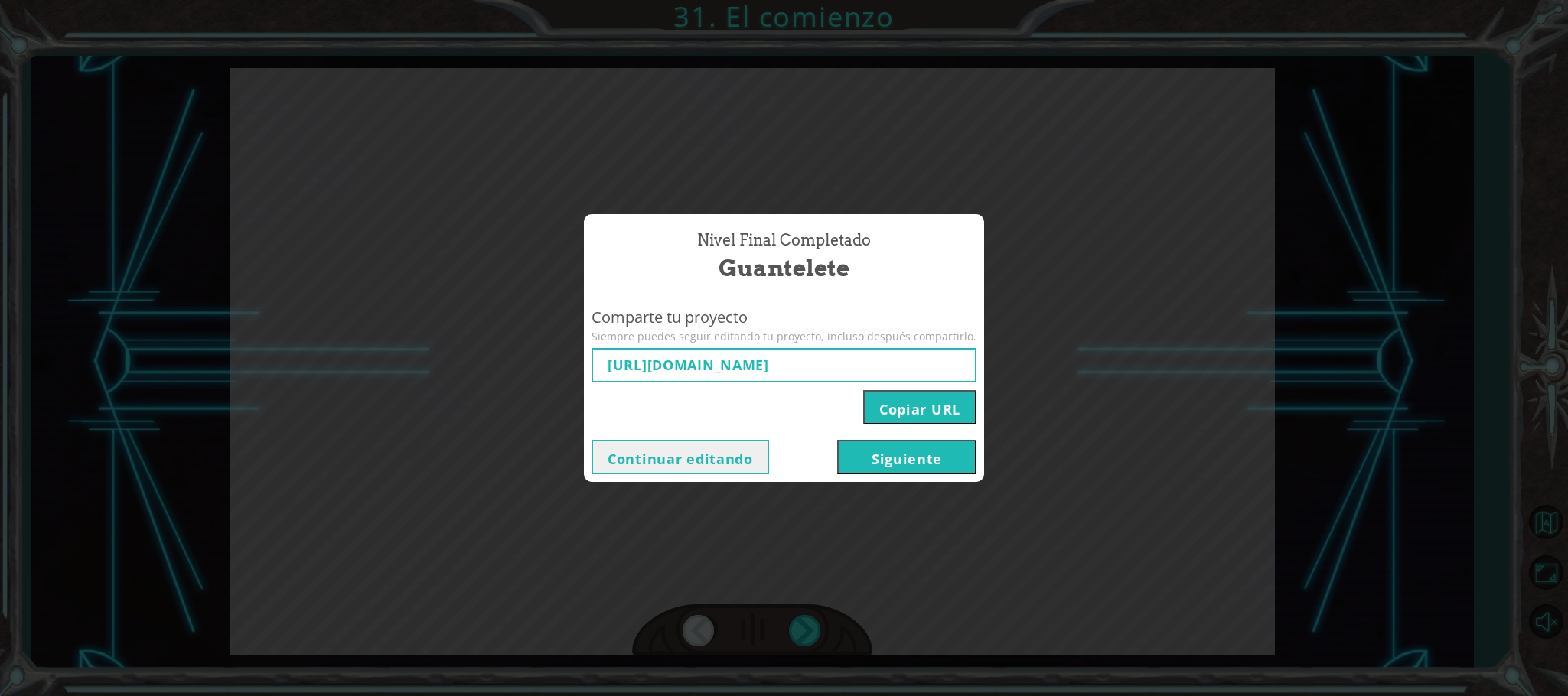
type input "[URL][DOMAIN_NAME]"
click at [890, 457] on button "Siguiente" at bounding box center [906, 456] width 139 height 34
